Goal: Check status: Check status

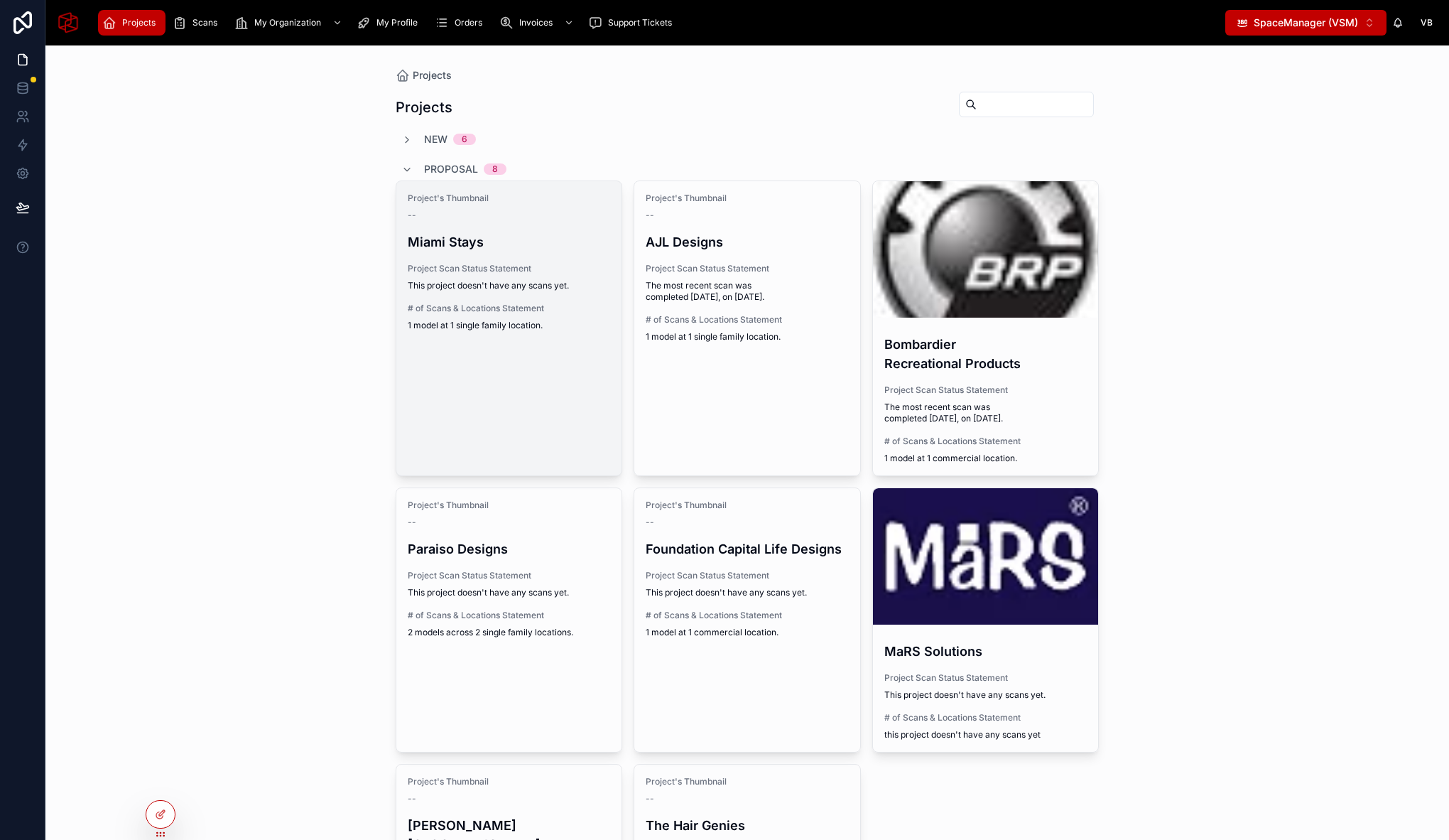
click at [481, 344] on link "Project's Thumbnail -- [GEOGRAPHIC_DATA] Stays Project Scan Status Statement Th…" at bounding box center [509, 328] width 227 height 295
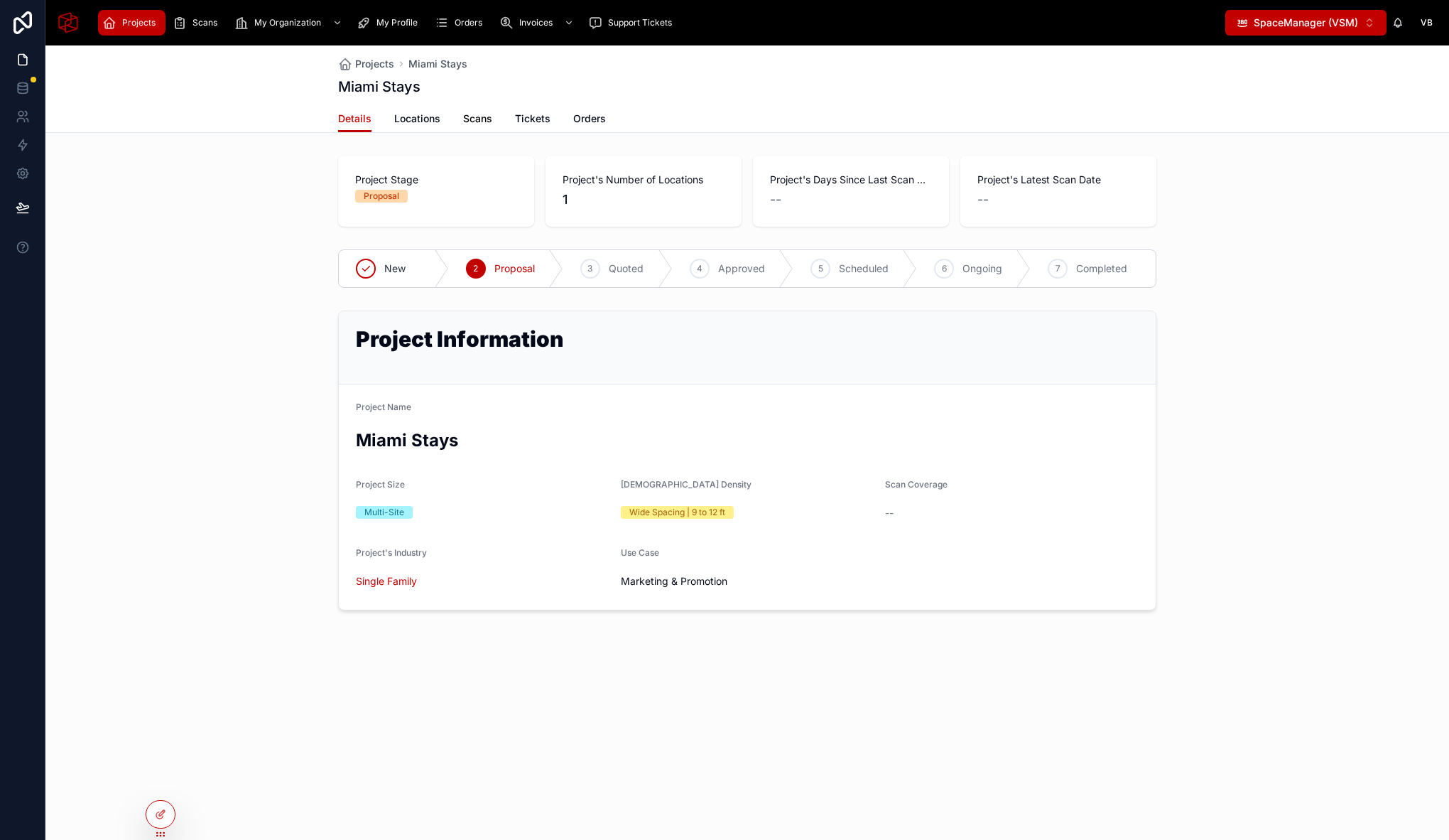
click at [481, 122] on span "Scans" at bounding box center [477, 119] width 29 height 14
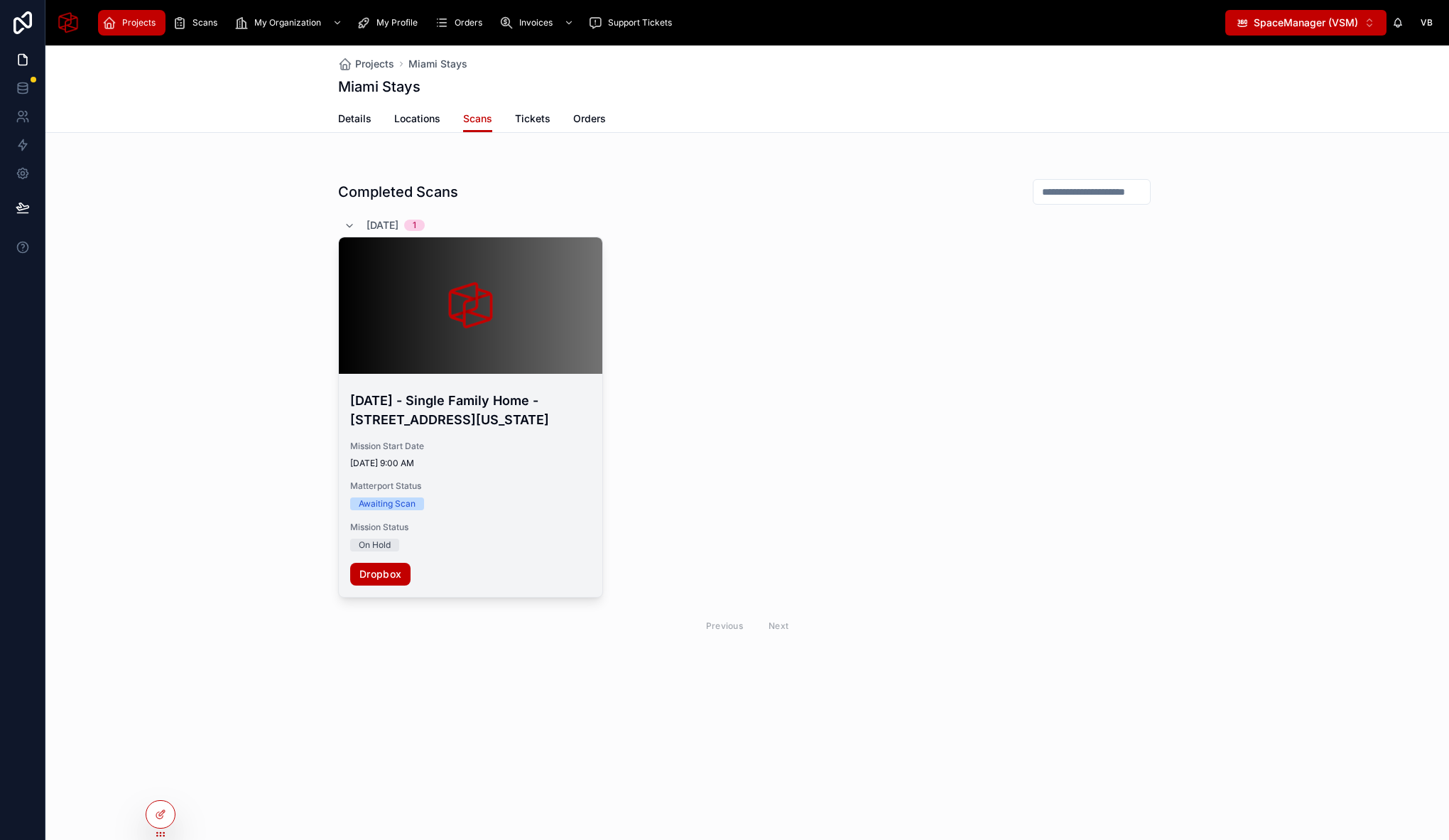
click at [494, 492] on span "Matterport Status" at bounding box center [471, 486] width 241 height 11
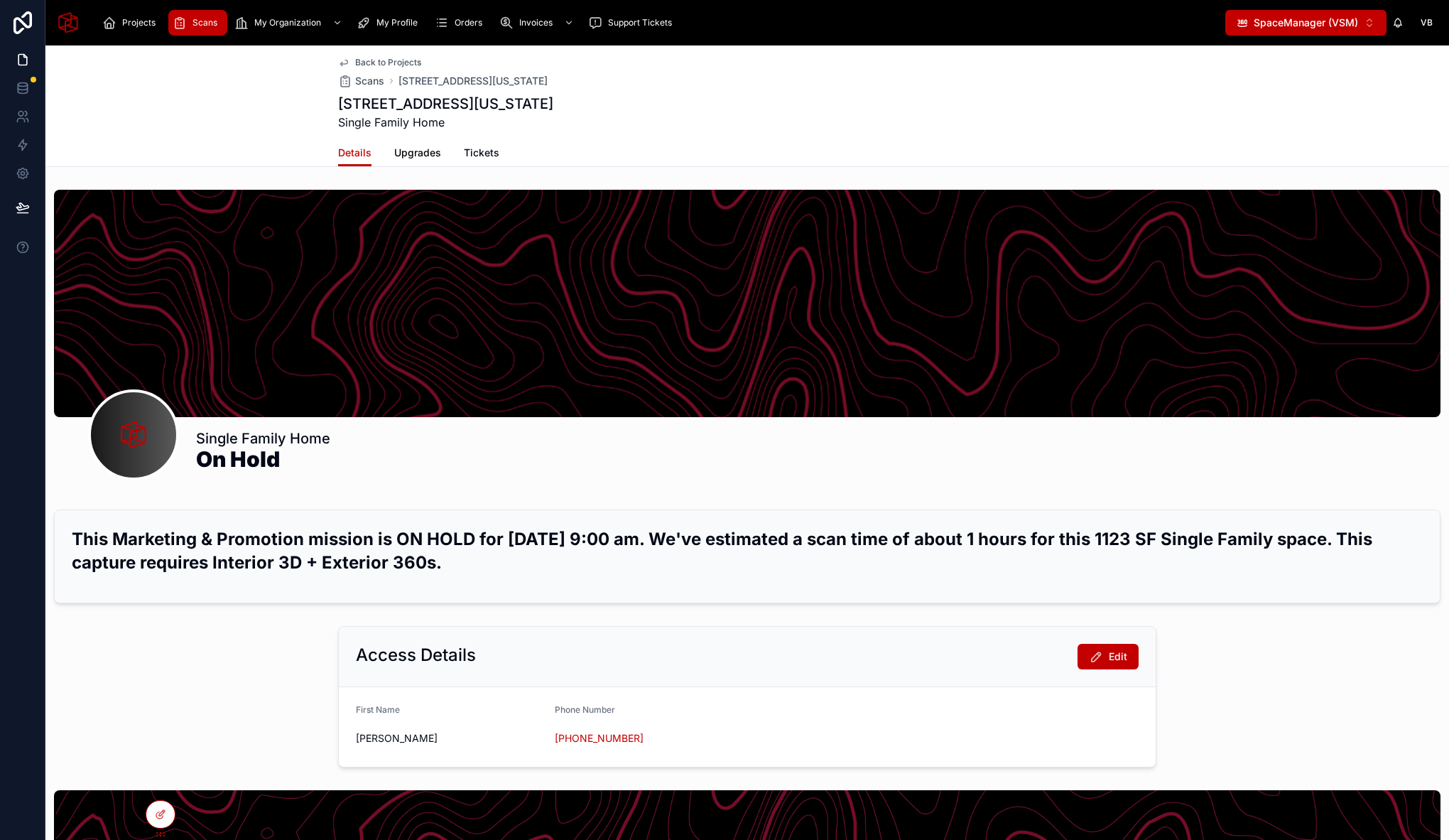
click at [419, 149] on span "Upgrades" at bounding box center [417, 153] width 47 height 14
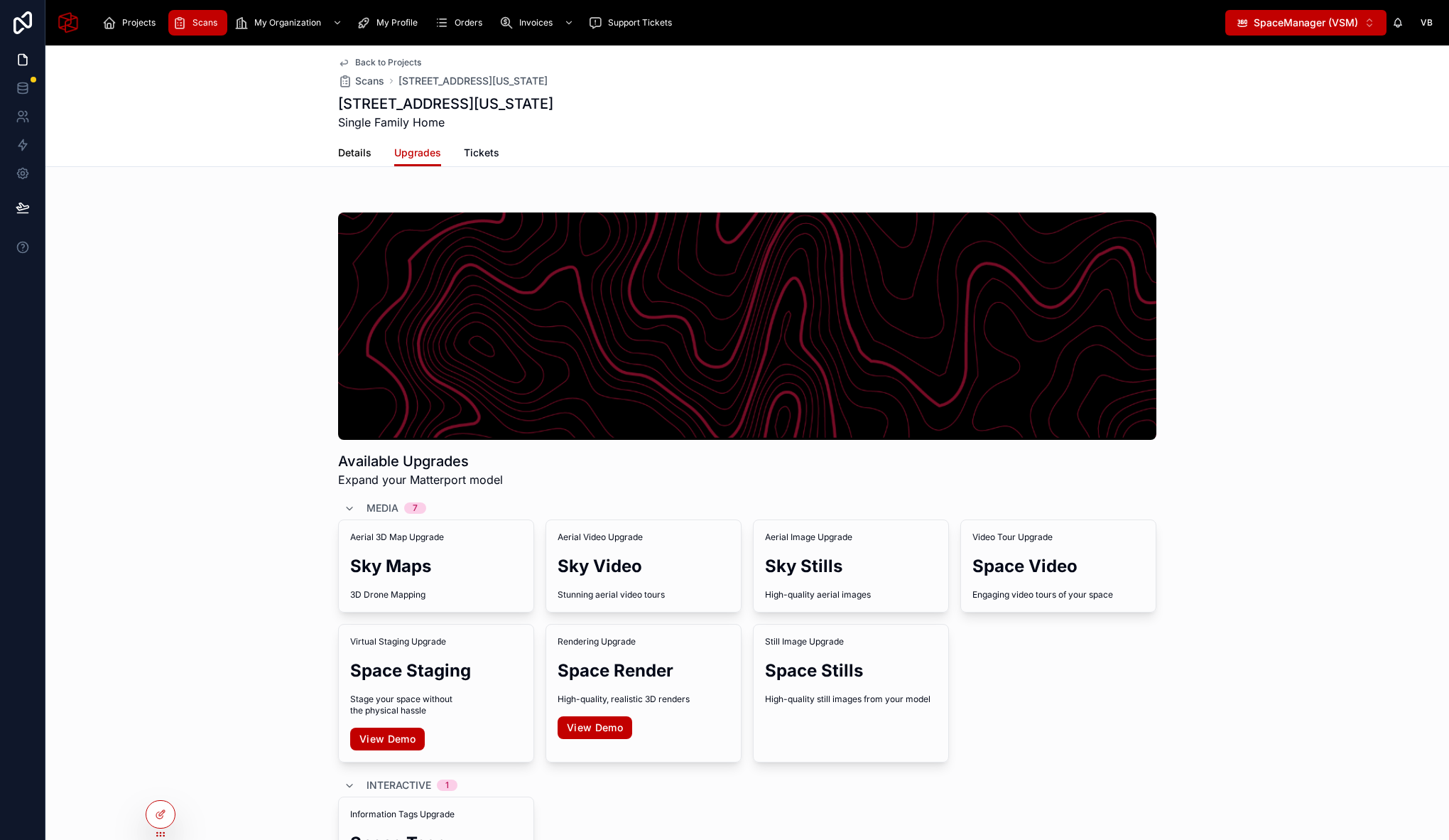
click at [347, 154] on span "Details" at bounding box center [355, 153] width 34 height 14
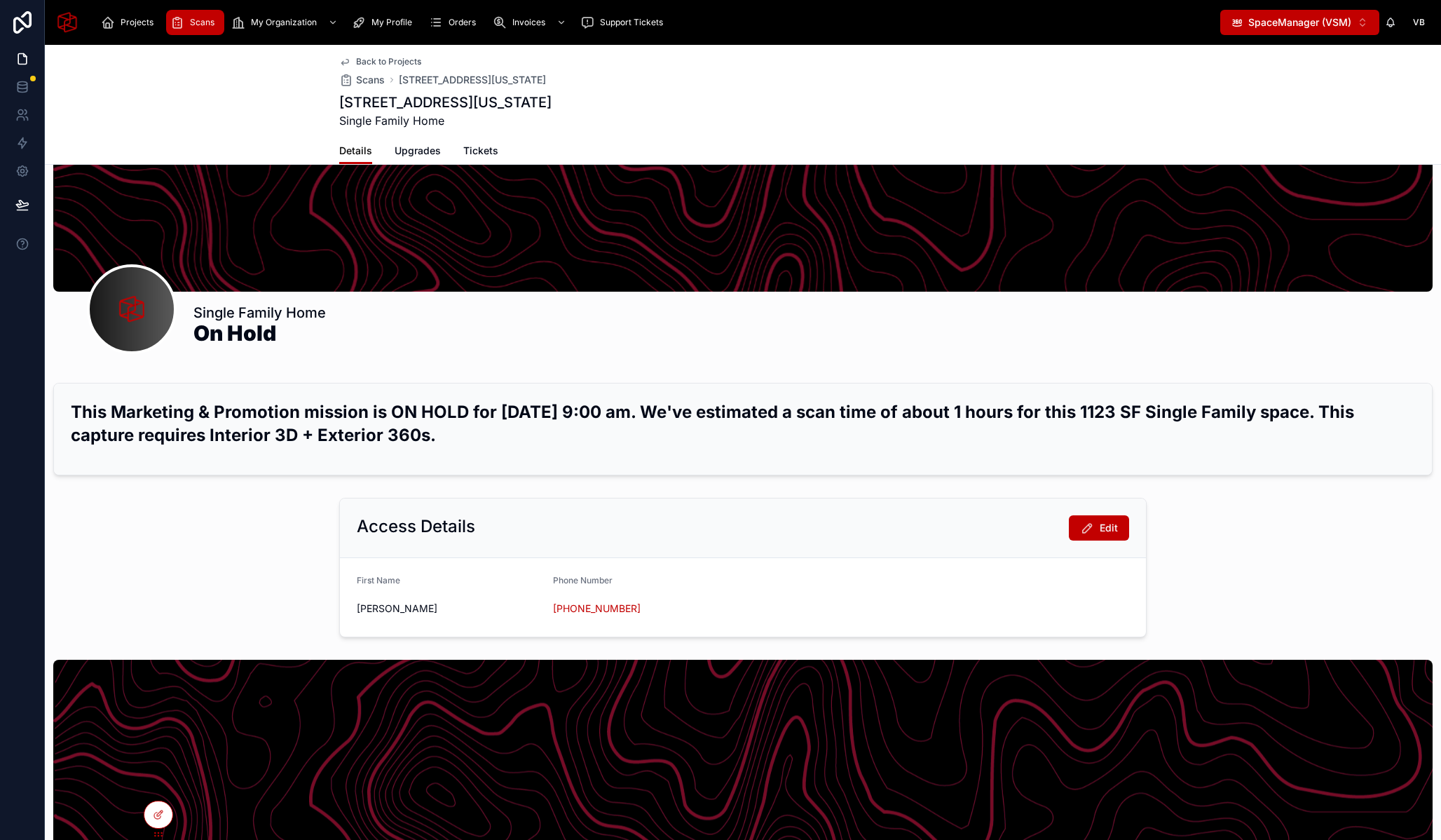
scroll to position [216, 0]
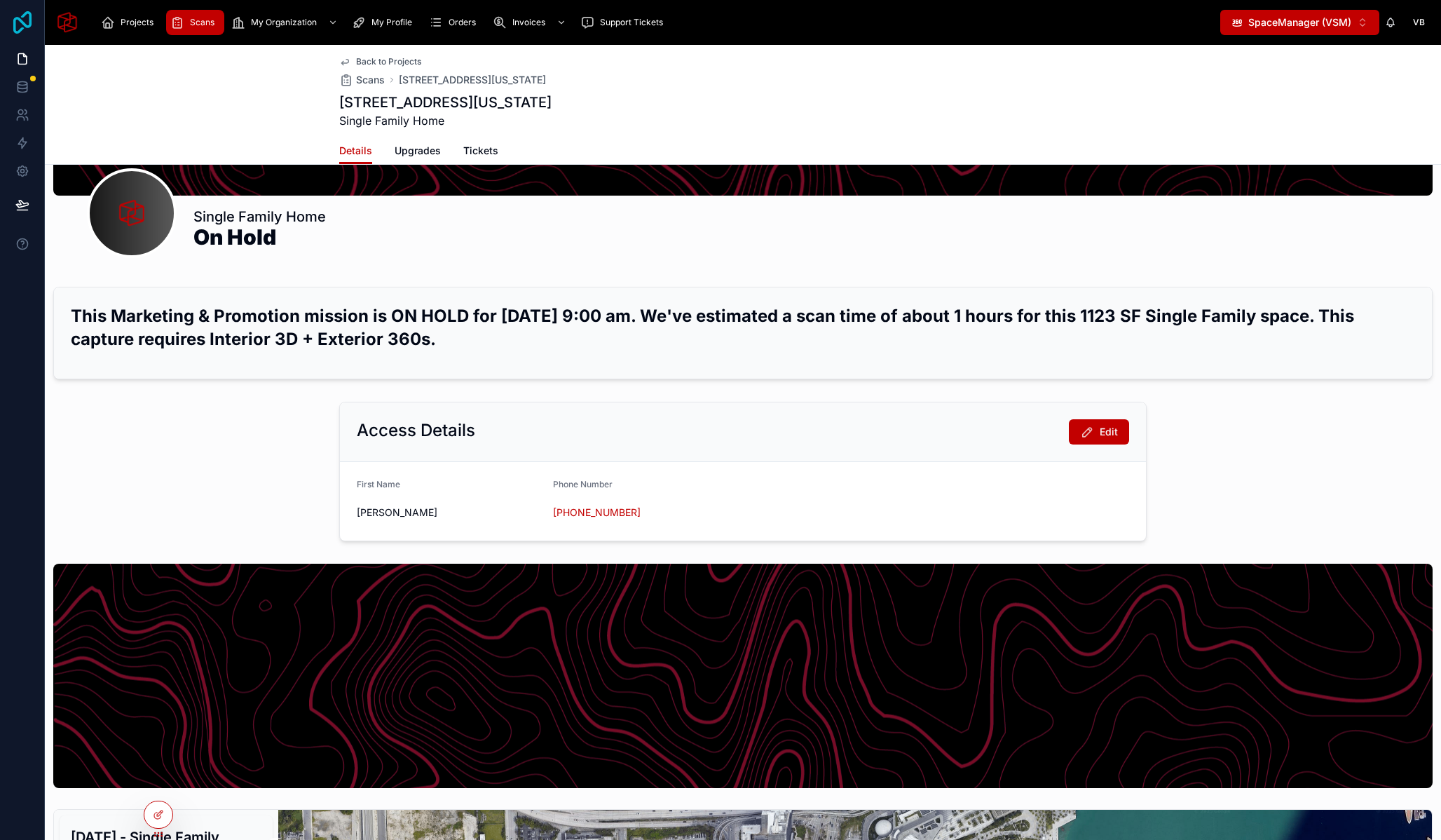
click at [20, 22] on icon at bounding box center [22, 22] width 28 height 22
